Goal: Task Accomplishment & Management: Complete application form

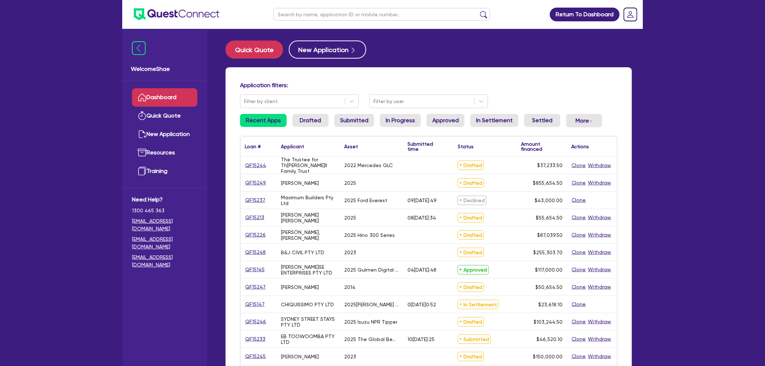
click at [288, 15] on input "text" at bounding box center [381, 14] width 217 height 13
paste input "QF15244"
type input "QF15244"
click at [478, 11] on button "submit" at bounding box center [484, 16] width 12 height 10
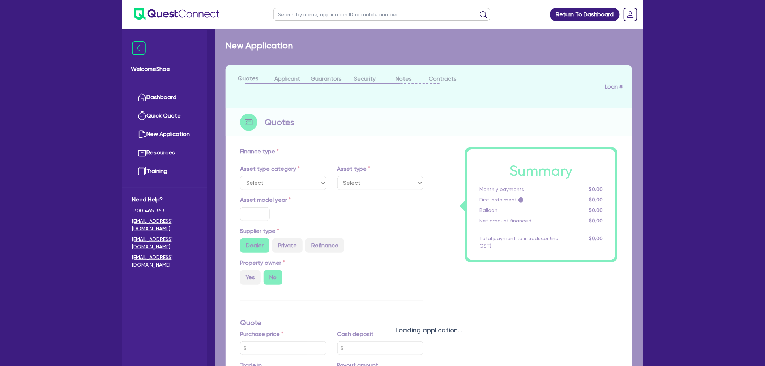
select select "CARS_AND_LIGHT_TRUCKS"
type input "2022"
radio input "true"
type input "70,490"
type input "35,000"
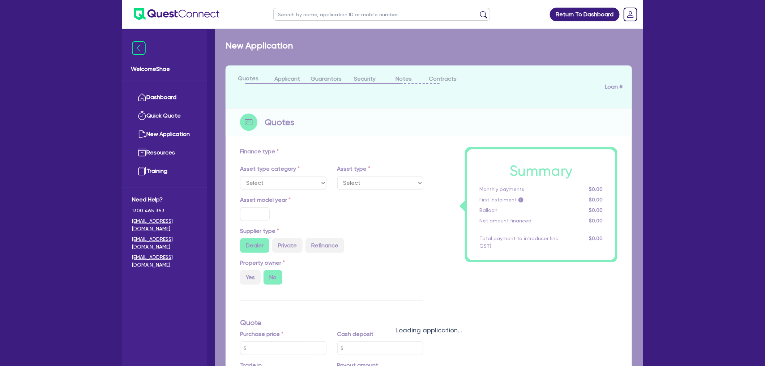
type input "8"
type input "2,978.68"
type input "7.49"
type input "990"
select select "PASSENGER_VEHICLES"
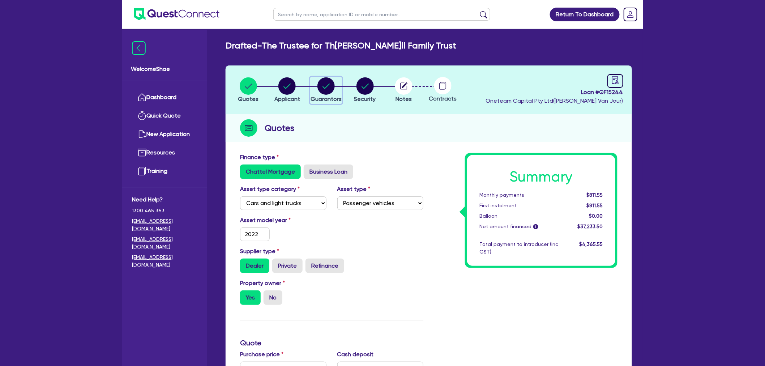
click at [323, 85] on circle "button" at bounding box center [325, 85] width 17 height 17
select select "MRS"
select select "WA"
select select "MARRIED"
select select "PROPERTY"
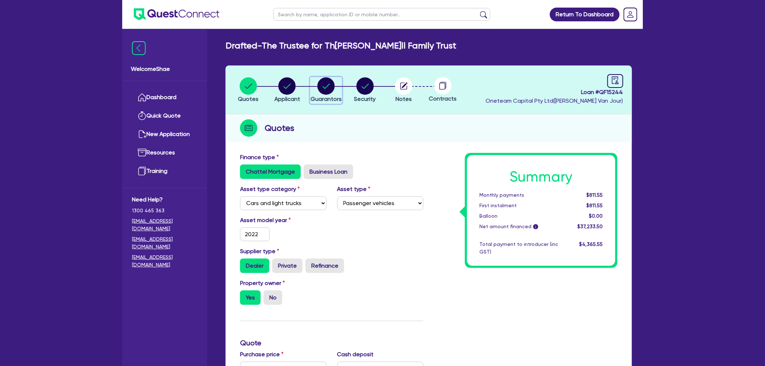
select select "CASH"
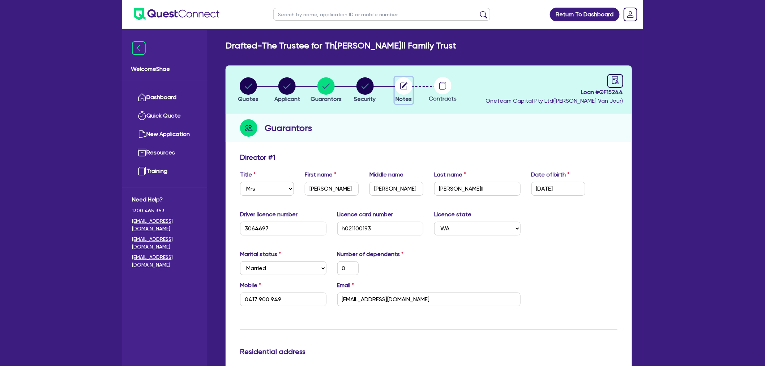
click at [408, 93] on icon "button" at bounding box center [403, 85] width 17 height 17
select select "Other"
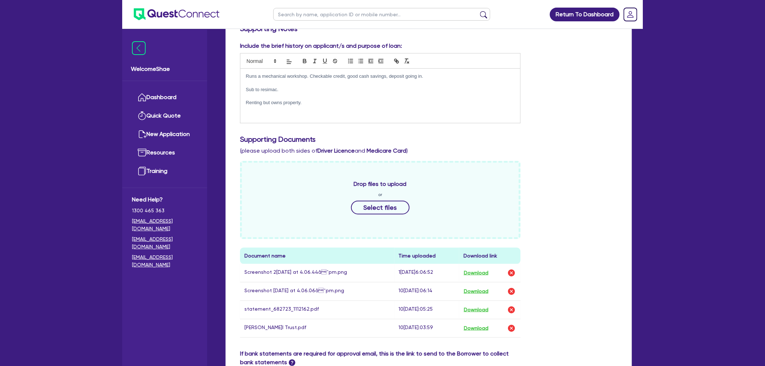
scroll to position [201, 0]
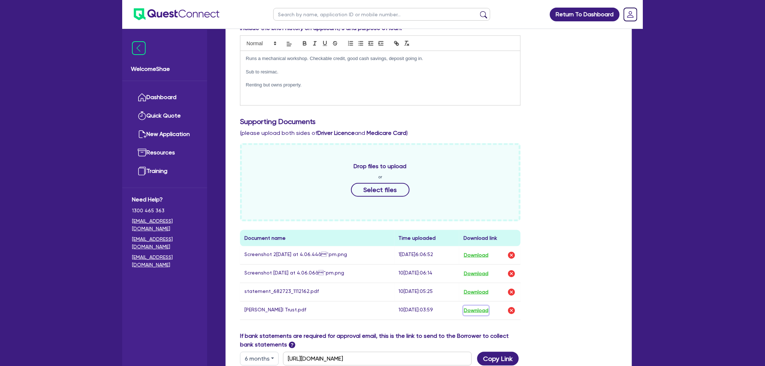
click at [486, 310] on button "Download" at bounding box center [475, 310] width 25 height 9
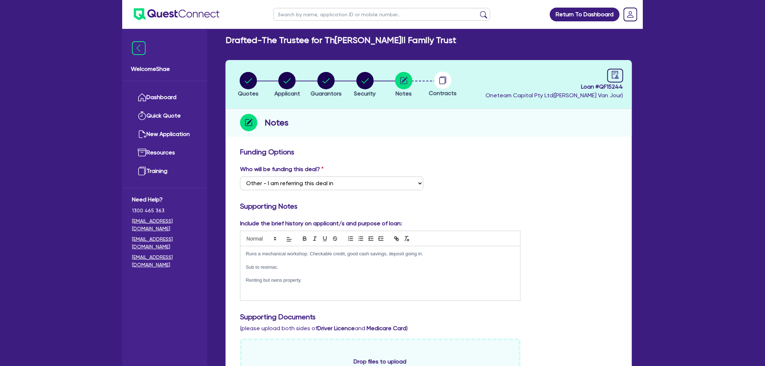
scroll to position [0, 0]
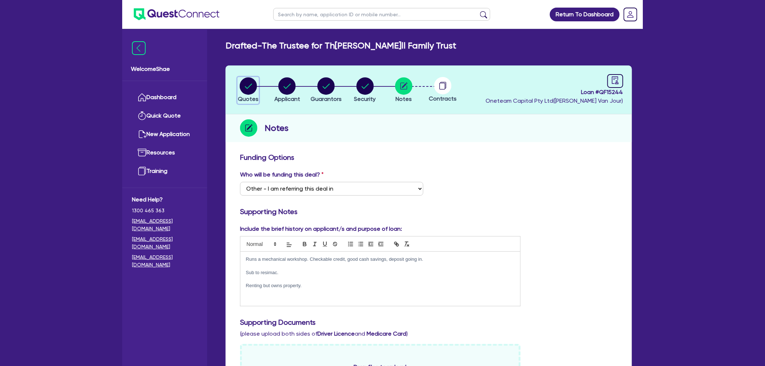
click at [248, 89] on circle "button" at bounding box center [248, 85] width 17 height 17
select select "CARS_AND_LIGHT_TRUCKS"
select select "PASSENGER_VEHICLES"
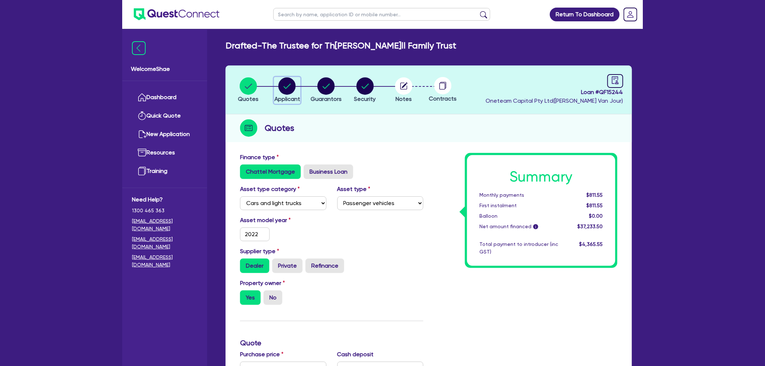
click at [279, 80] on icon "button" at bounding box center [286, 85] width 17 height 17
select select "TRUST"
select select "INDIVIDUAL"
select select "MANUFACTURING"
select select "BEVERAGES"
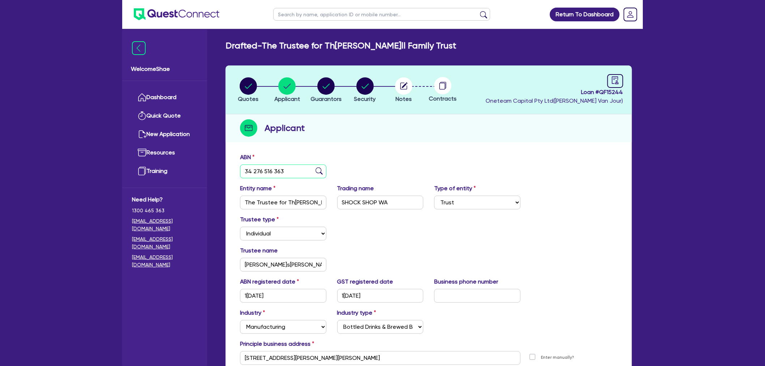
click at [266, 171] on input "34 276 516 363" at bounding box center [283, 171] width 86 height 14
click at [389, 323] on select "Select Food Processing & Manufacturing Bottled Drinks & Brewed Beverages Textil…" at bounding box center [380, 327] width 86 height 14
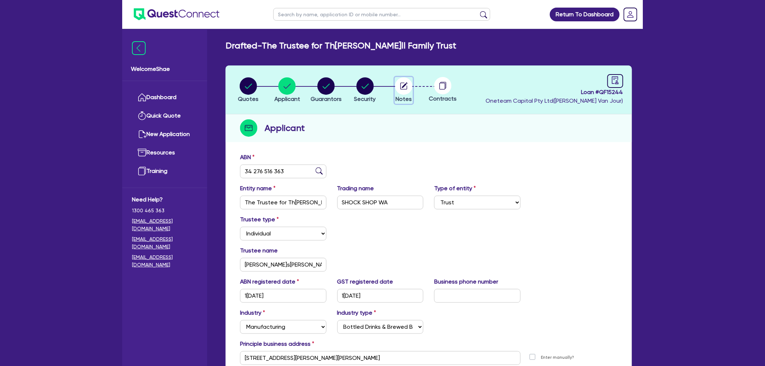
click at [404, 87] on circle "button" at bounding box center [403, 85] width 17 height 17
select select "Other"
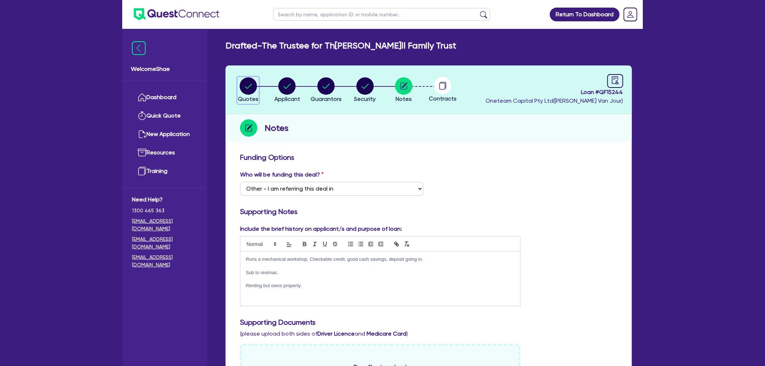
click at [248, 81] on circle "button" at bounding box center [248, 85] width 17 height 17
select select "CARS_AND_LIGHT_TRUCKS"
select select "PASSENGER_VEHICLES"
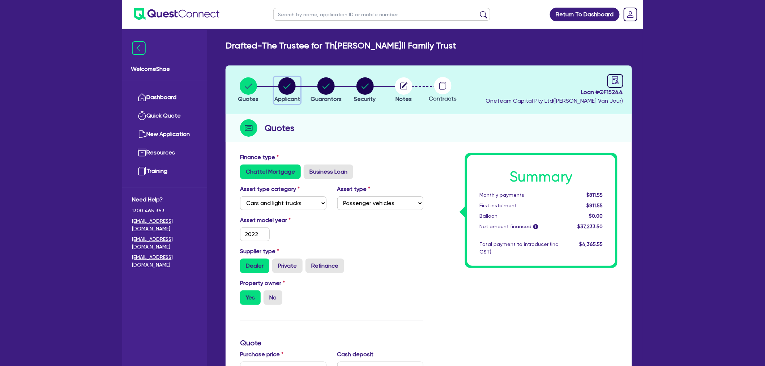
click at [294, 89] on circle "button" at bounding box center [286, 85] width 17 height 17
select select "TRUST"
select select "INDIVIDUAL"
select select "MANUFACTURING"
select select "BEVERAGES"
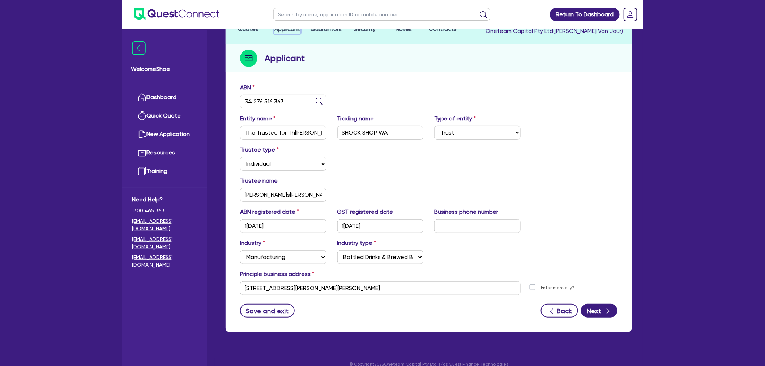
scroll to position [79, 0]
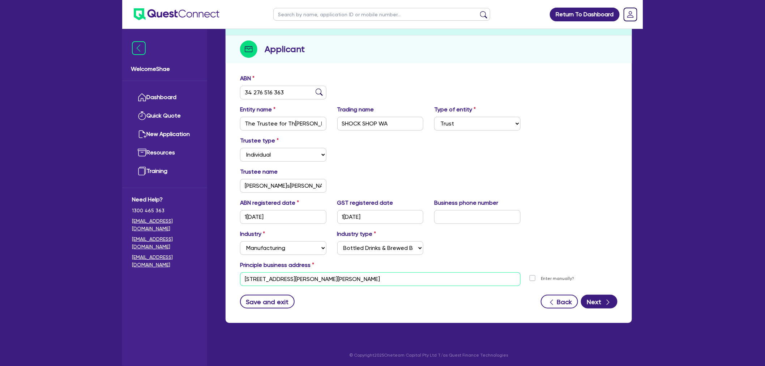
drag, startPoint x: 287, startPoint y: 279, endPoint x: 183, endPoint y: 275, distance: 104.2
click at [183, 275] on div "Welcome Shae Dashboard Quick Quote New Application Ref Company Ref Salesperson …" at bounding box center [382, 144] width 520 height 446
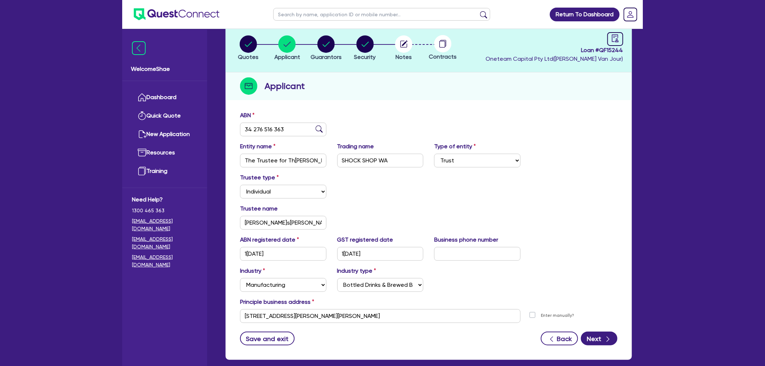
scroll to position [0, 0]
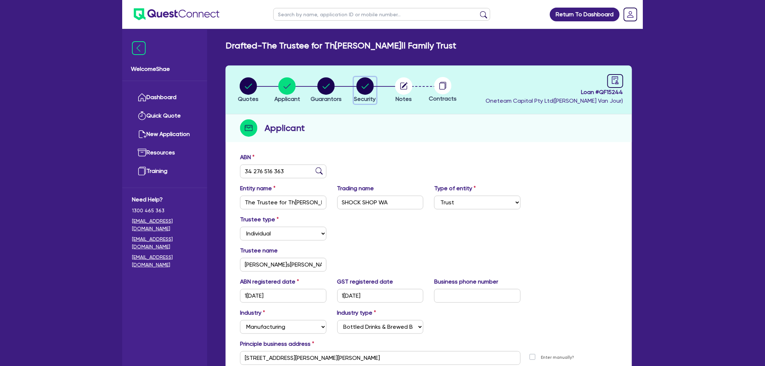
click at [369, 90] on circle "button" at bounding box center [364, 85] width 17 height 17
select select "CARS_AND_LIGHT_TRUCKS"
select select "PASSENGER_VEHICLES"
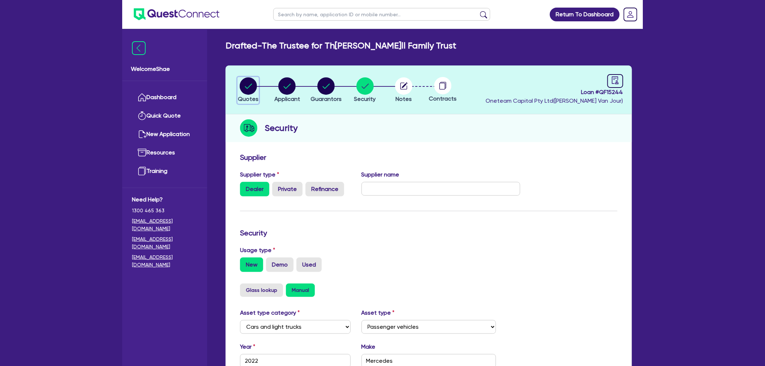
click at [251, 89] on circle "button" at bounding box center [248, 85] width 17 height 17
select select "CARS_AND_LIGHT_TRUCKS"
select select "PASSENGER_VEHICLES"
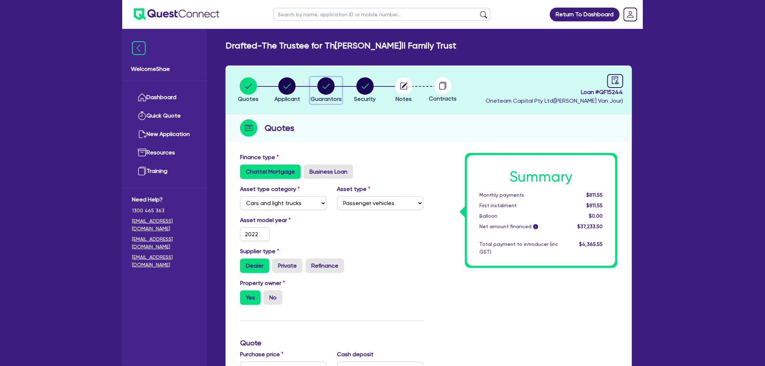
drag, startPoint x: 330, startPoint y: 91, endPoint x: 201, endPoint y: 100, distance: 129.4
click at [330, 91] on circle "button" at bounding box center [325, 85] width 17 height 17
select select "MRS"
select select "WA"
select select "MARRIED"
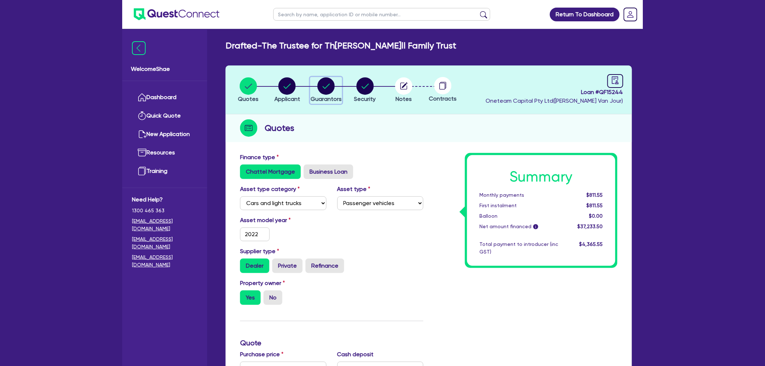
select select "PROPERTY"
select select "CASH"
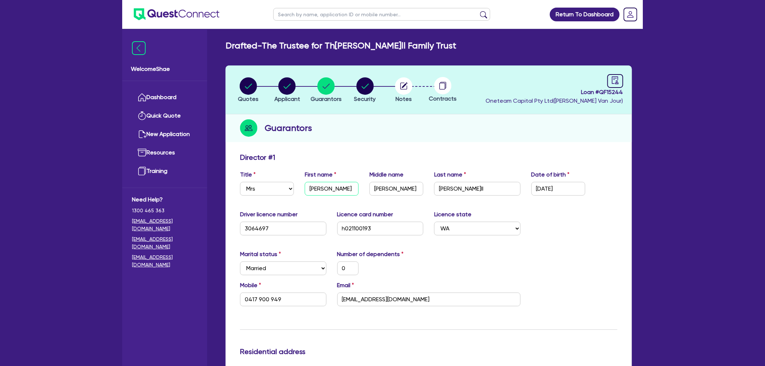
click at [316, 192] on input "[PERSON_NAME]" at bounding box center [332, 189] width 54 height 14
click at [381, 189] on input "[PERSON_NAME]" at bounding box center [396, 189] width 54 height 14
click at [446, 190] on input "[PERSON_NAME]ll" at bounding box center [477, 189] width 86 height 14
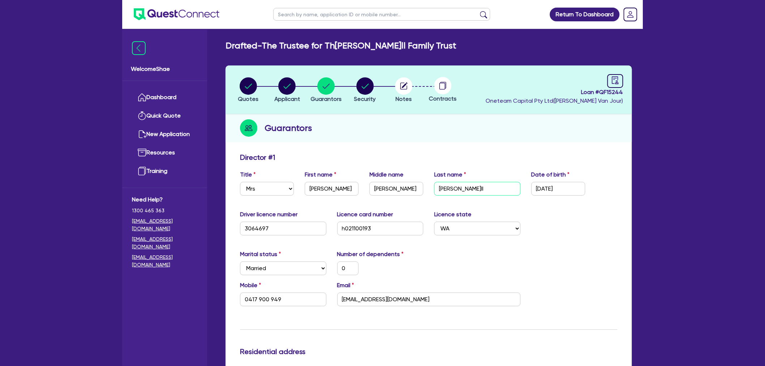
click at [446, 190] on input "[PERSON_NAME]ll" at bounding box center [477, 189] width 86 height 14
click at [556, 186] on input "[DATE]" at bounding box center [558, 189] width 54 height 14
drag, startPoint x: 528, startPoint y: 192, endPoint x: 512, endPoint y: 194, distance: 16.2
click at [512, 194] on div "Title Select Mr Mrs Ms Miss Dr First name[PERSON_NAME] name[PERSON_NAME] Last n…" at bounding box center [429, 185] width 388 height 31
click at [354, 295] on input "[EMAIL_ADDRESS][DOMAIN_NAME]" at bounding box center [428, 299] width 183 height 14
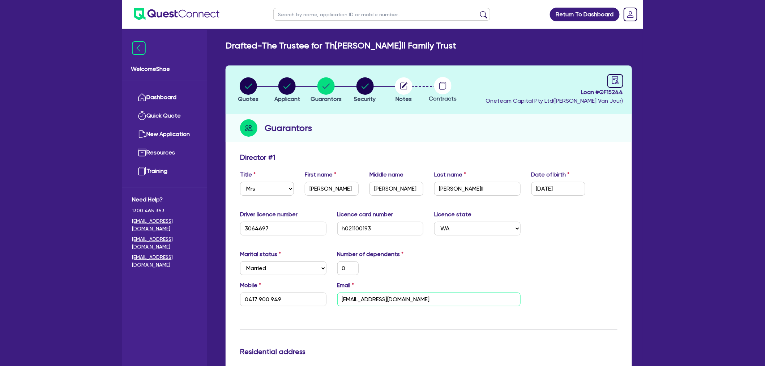
click at [354, 295] on input "[EMAIL_ADDRESS][DOMAIN_NAME]" at bounding box center [428, 299] width 183 height 14
click at [406, 82] on circle "button" at bounding box center [403, 85] width 17 height 17
select select "Other"
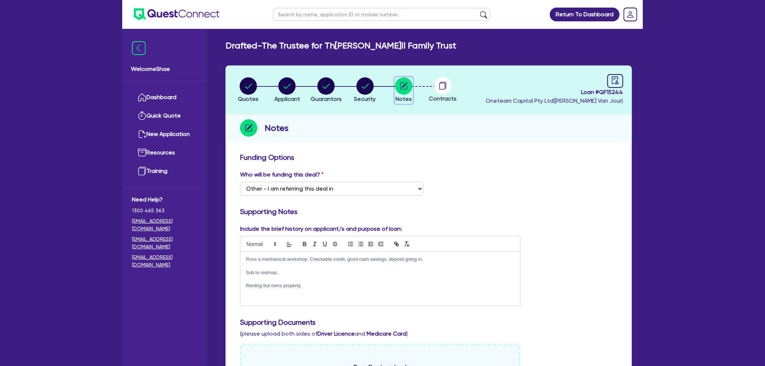
scroll to position [281, 0]
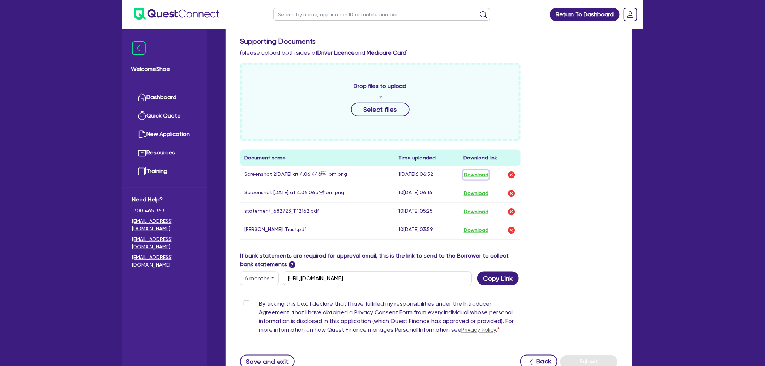
click at [484, 171] on button "Download" at bounding box center [475, 174] width 25 height 9
click at [476, 193] on button "Download" at bounding box center [475, 193] width 25 height 9
drag, startPoint x: 478, startPoint y: 211, endPoint x: 488, endPoint y: 213, distance: 10.2
click at [478, 211] on button "Download" at bounding box center [475, 211] width 25 height 9
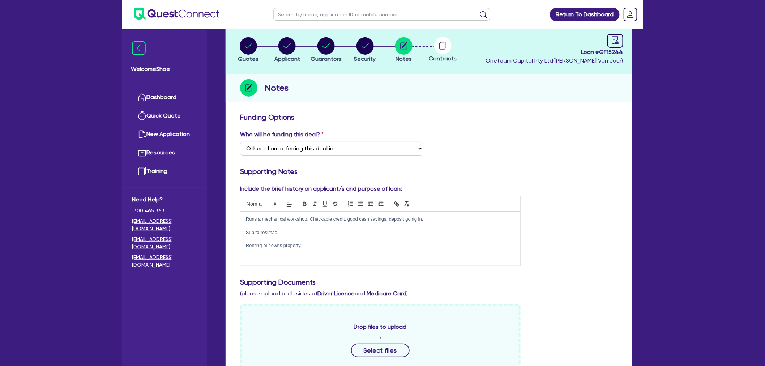
scroll to position [0, 0]
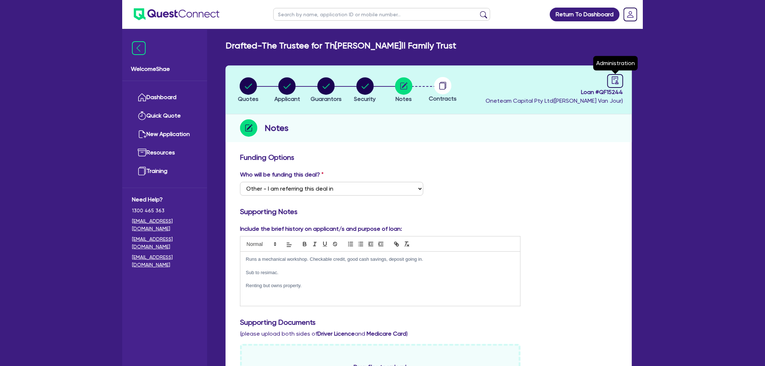
drag, startPoint x: 610, startPoint y: 80, endPoint x: 590, endPoint y: 87, distance: 21.3
click at [610, 80] on link at bounding box center [615, 81] width 16 height 14
select select "DRAFTED_NEW"
select select "Other"
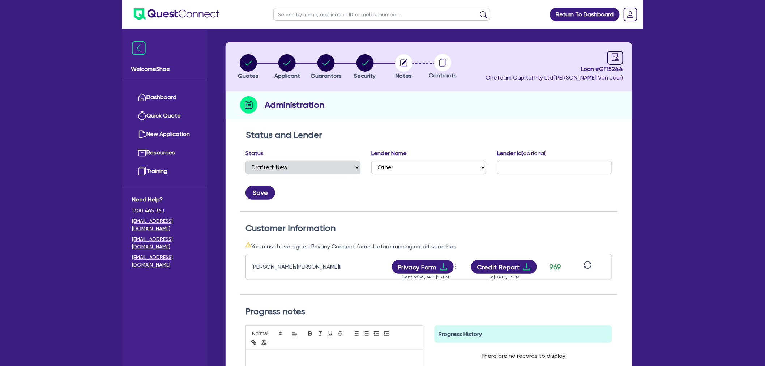
scroll to position [80, 0]
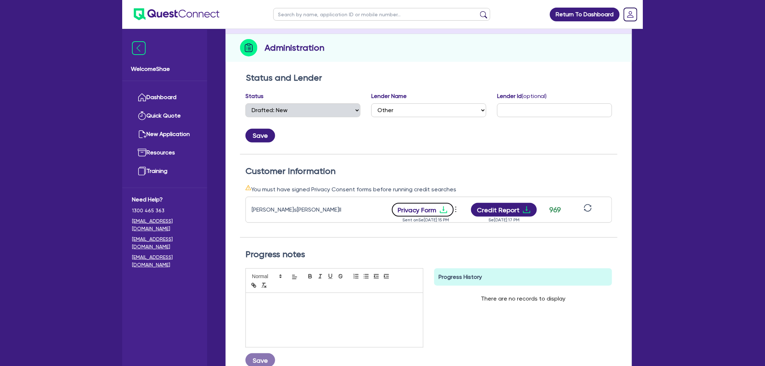
click at [440, 205] on icon "download" at bounding box center [443, 209] width 9 height 9
click at [168, 355] on div "Welcome Shae Dashboard Quick Quote New Application Ref Company Ref Salesperson …" at bounding box center [164, 198] width 85 height 336
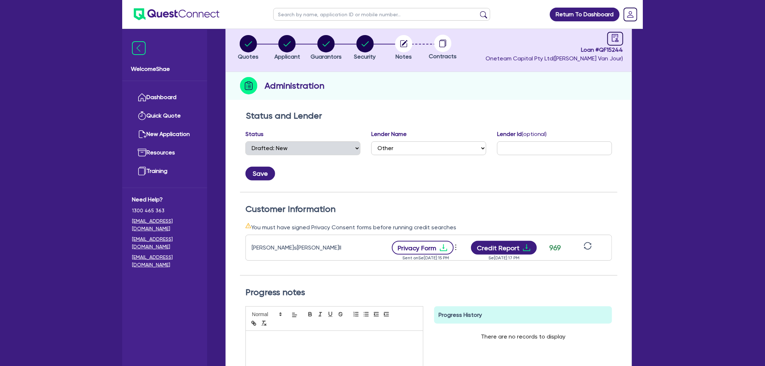
scroll to position [0, 0]
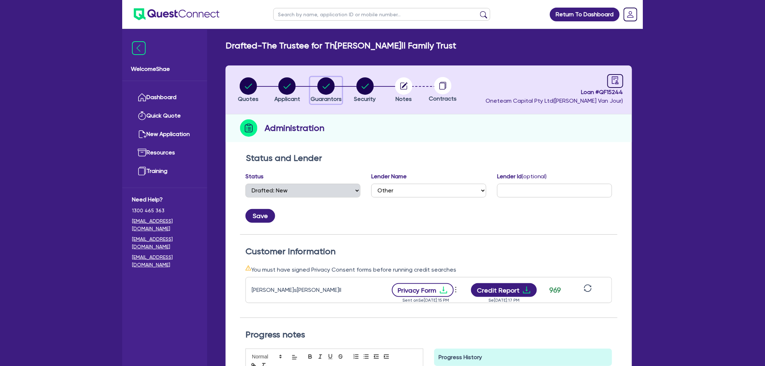
click at [323, 82] on circle "button" at bounding box center [325, 85] width 17 height 17
select select "MRS"
select select "WA"
select select "MARRIED"
select select "PROPERTY"
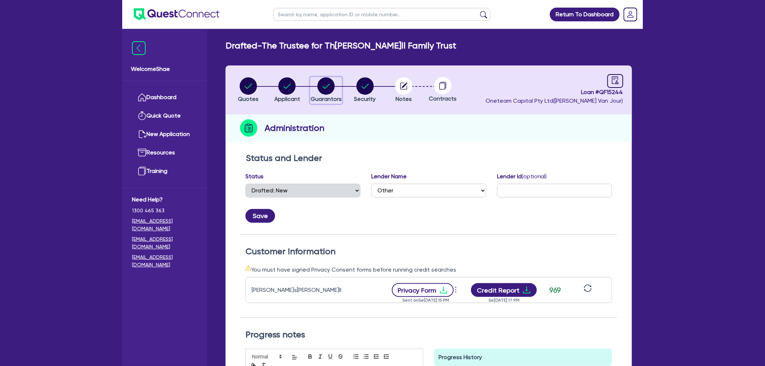
select select "CASH"
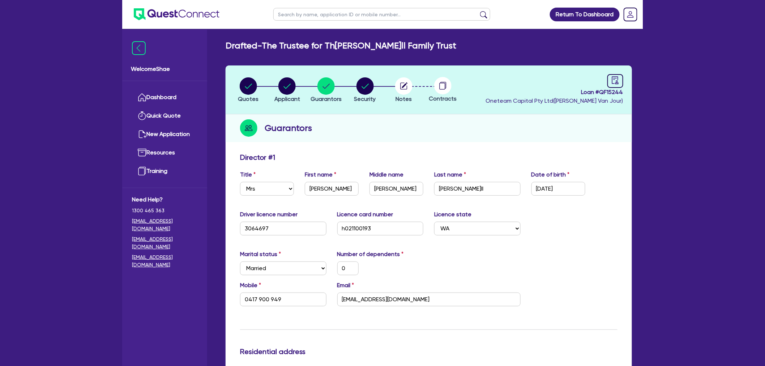
drag, startPoint x: 739, startPoint y: 252, endPoint x: 470, endPoint y: 215, distance: 271.4
click at [334, 95] on span "Guarantors" at bounding box center [325, 98] width 31 height 7
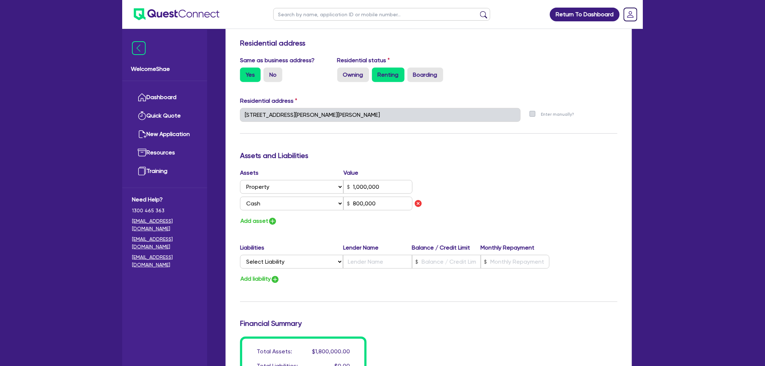
scroll to position [402, 0]
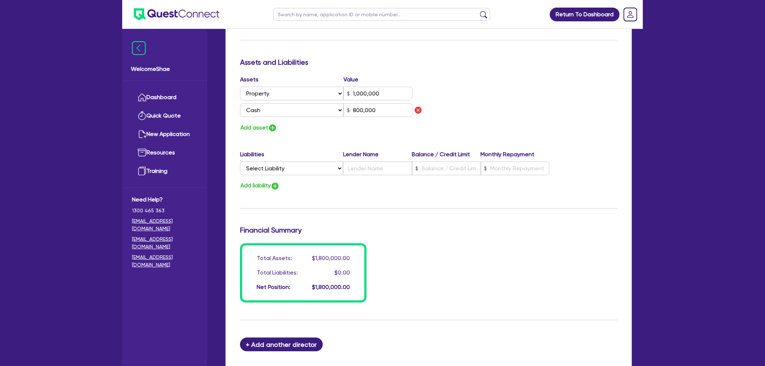
click at [710, 244] on div "Return To Dashboard Edit Profile Logout Welcome Shae Dashboard Quick Quote New …" at bounding box center [382, 28] width 765 height 860
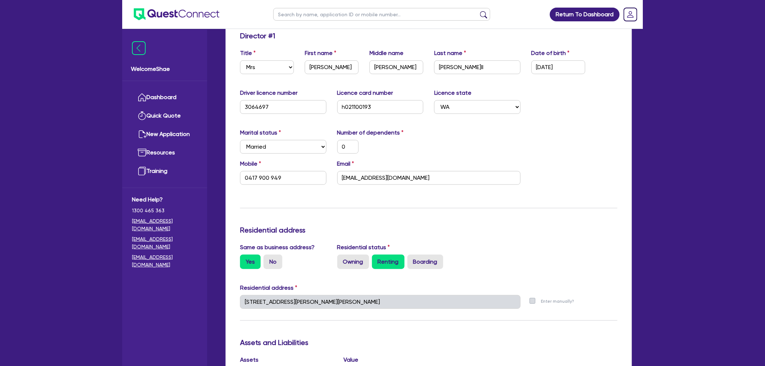
scroll to position [120, 0]
click at [140, 294] on div "Welcome Shae Dashboard Quick Quote New Application Ref Company Ref Salesperson …" at bounding box center [382, 310] width 520 height 860
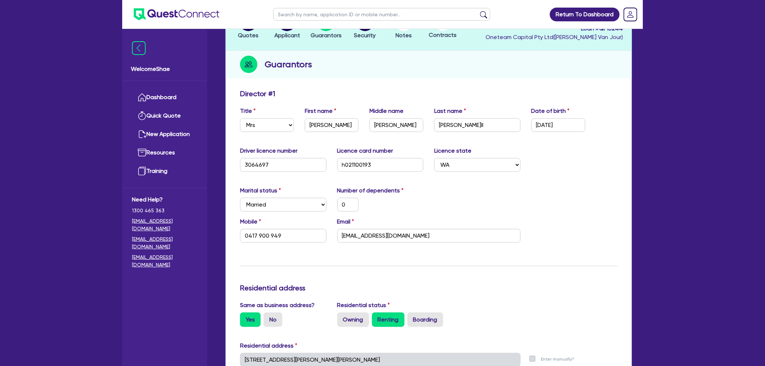
scroll to position [0, 0]
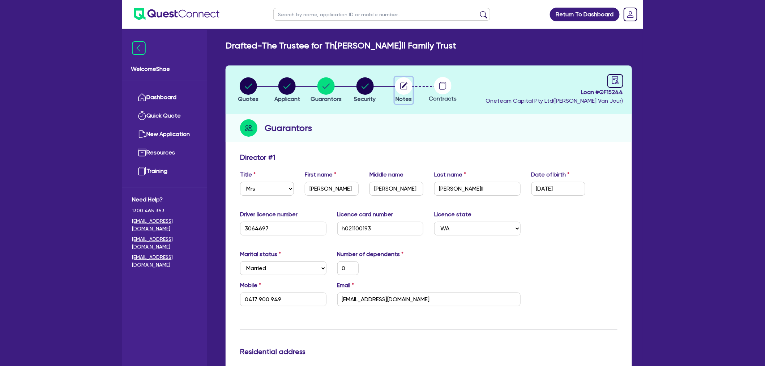
click at [396, 82] on circle "button" at bounding box center [403, 85] width 17 height 17
select select "Other"
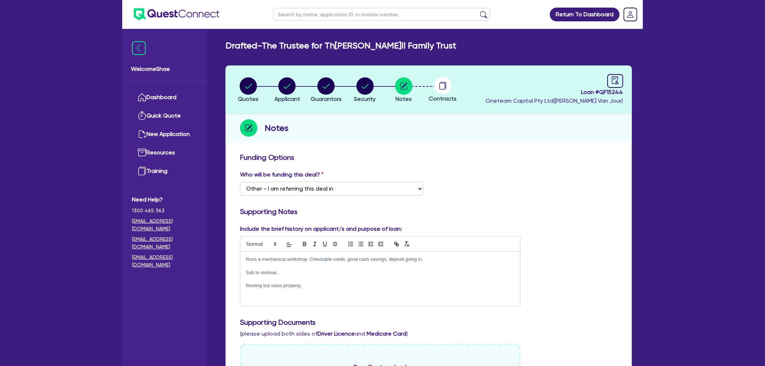
click at [310, 269] on p "Sub to resimac." at bounding box center [380, 272] width 269 height 7
drag, startPoint x: 241, startPoint y: 253, endPoint x: 434, endPoint y: 253, distance: 193.0
click at [434, 253] on div "Runs a mechanical workshop. Checkable credit, good cash savings, deposit going …" at bounding box center [380, 279] width 280 height 54
copy p "Runs a mechanical workshop. Checkable credit, good cash savings, deposit going …"
drag, startPoint x: 306, startPoint y: 288, endPoint x: 242, endPoint y: 293, distance: 64.5
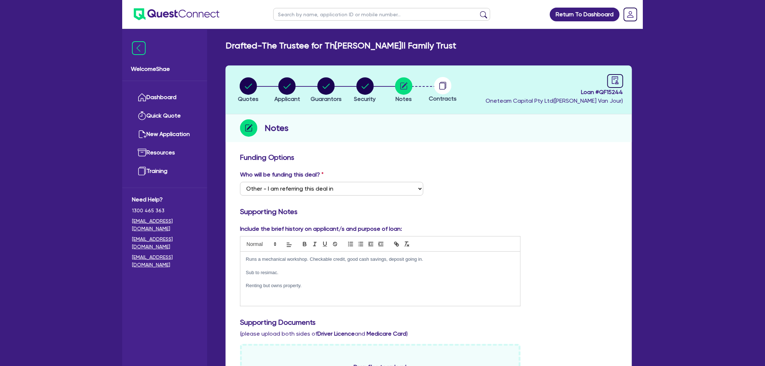
click at [242, 293] on div "Runs a mechanical workshop. Checkable credit, good cash savings, deposit going …" at bounding box center [380, 279] width 280 height 54
copy p "Renting but owns property."
click at [285, 88] on circle "button" at bounding box center [286, 85] width 17 height 17
select select "TRUST"
select select "INDIVIDUAL"
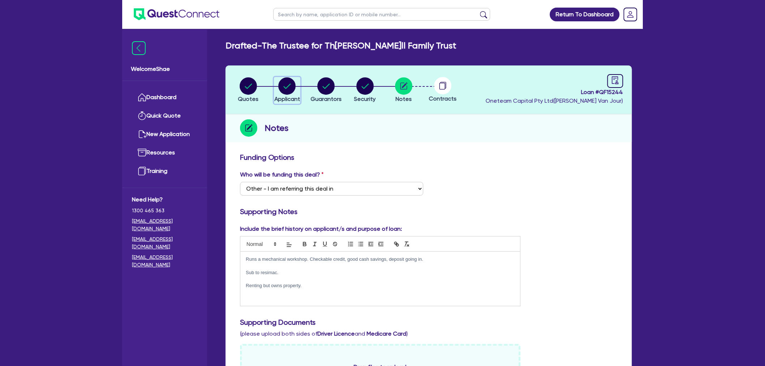
select select "MANUFACTURING"
select select "BEVERAGES"
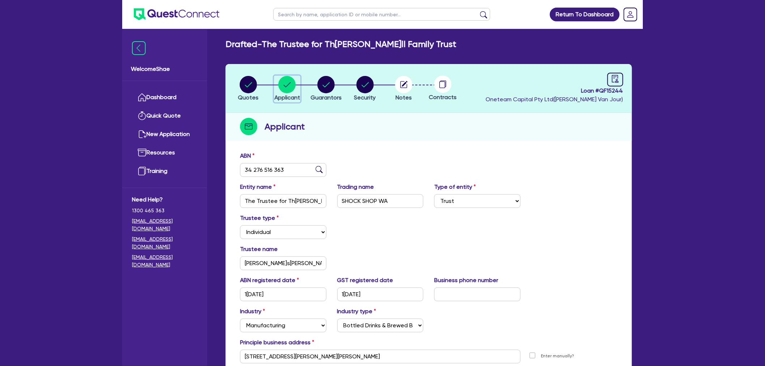
scroll to position [40, 0]
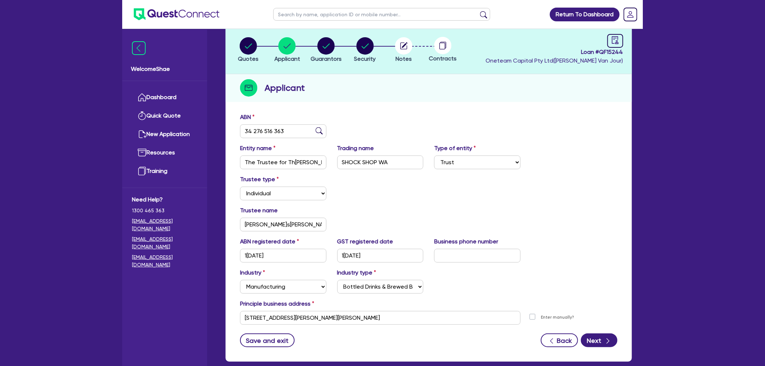
click at [695, 244] on div "Return To Dashboard Edit Profile Logout Welcome Shae Dashboard Quick Quote New …" at bounding box center [382, 183] width 765 height 446
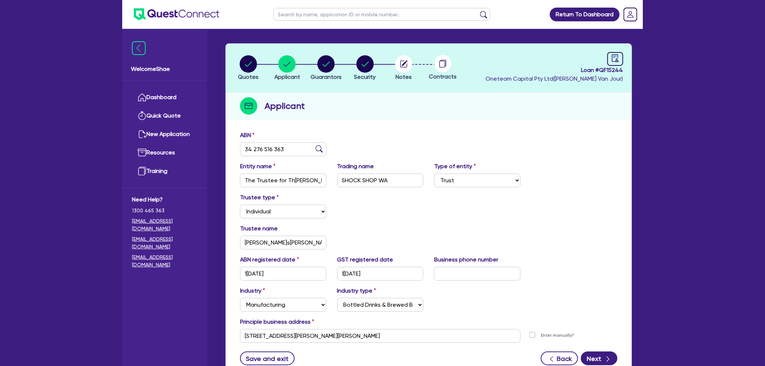
scroll to position [0, 0]
